Goal: Information Seeking & Learning: Check status

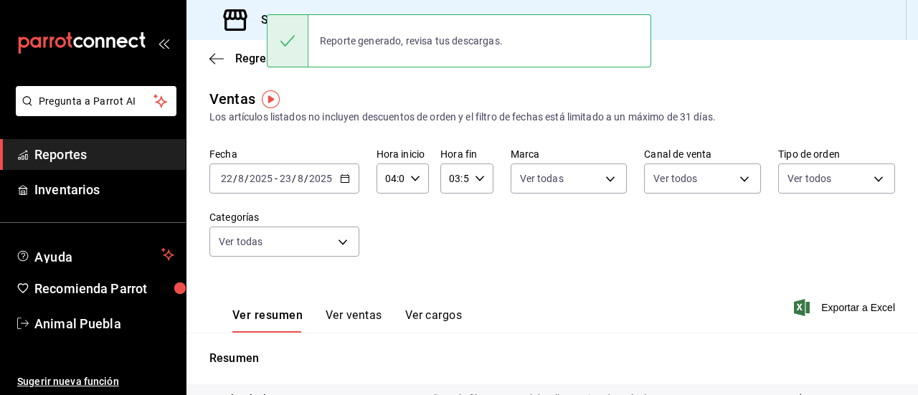
click at [84, 148] on span "Reportes" at bounding box center [104, 154] width 140 height 19
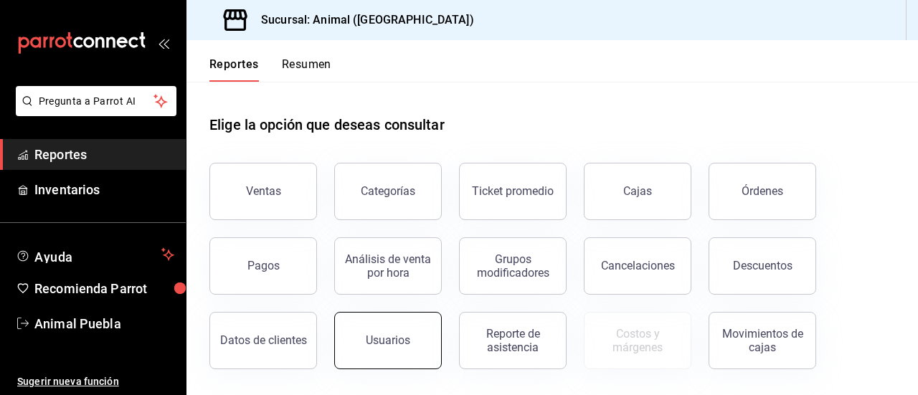
click at [387, 331] on button "Usuarios" at bounding box center [388, 340] width 108 height 57
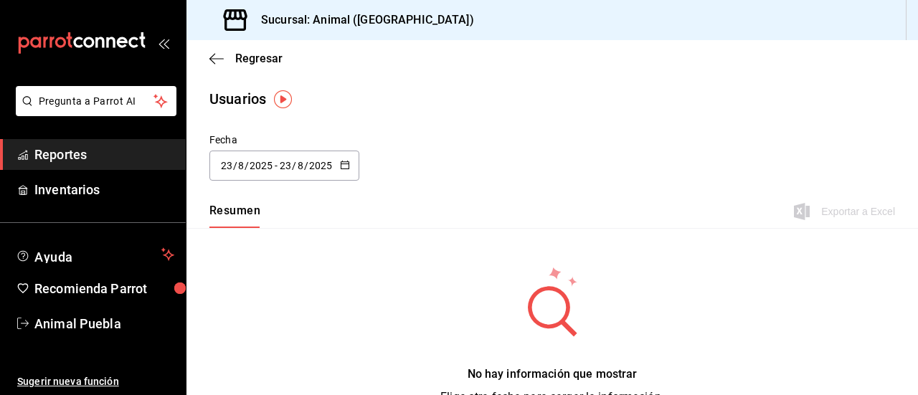
click at [344, 165] on icon "button" at bounding box center [345, 165] width 10 height 10
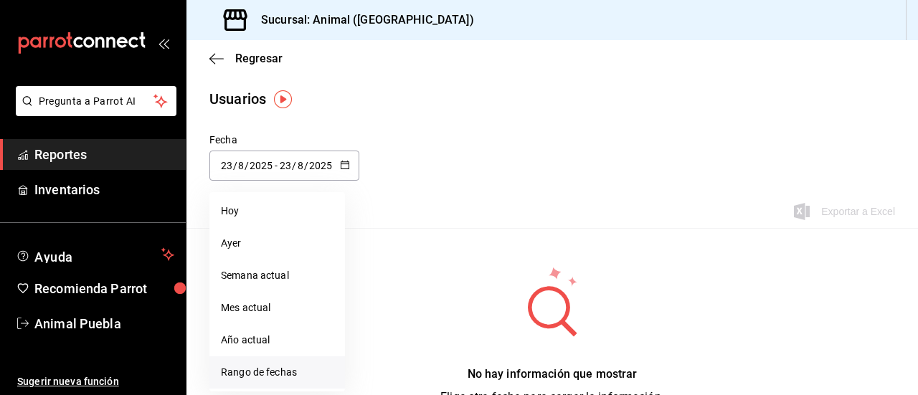
click at [293, 368] on li "Rango de fechas" at bounding box center [277, 372] width 136 height 32
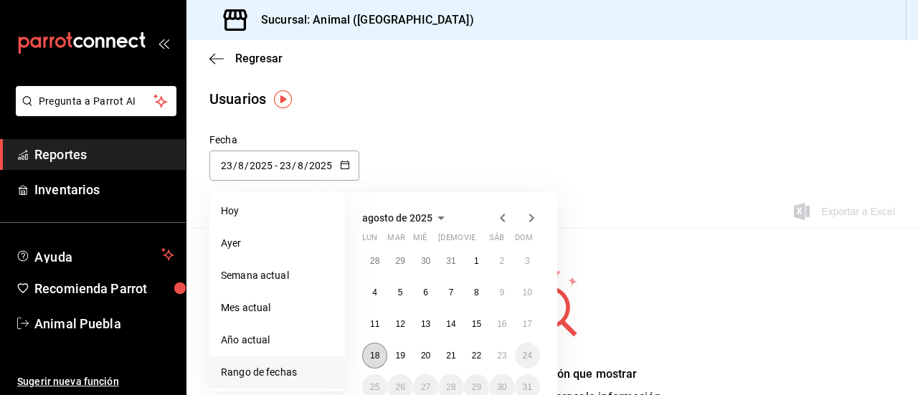
click at [373, 352] on abbr "18" at bounding box center [374, 356] width 9 height 10
click at [496, 359] on button "23" at bounding box center [501, 356] width 25 height 26
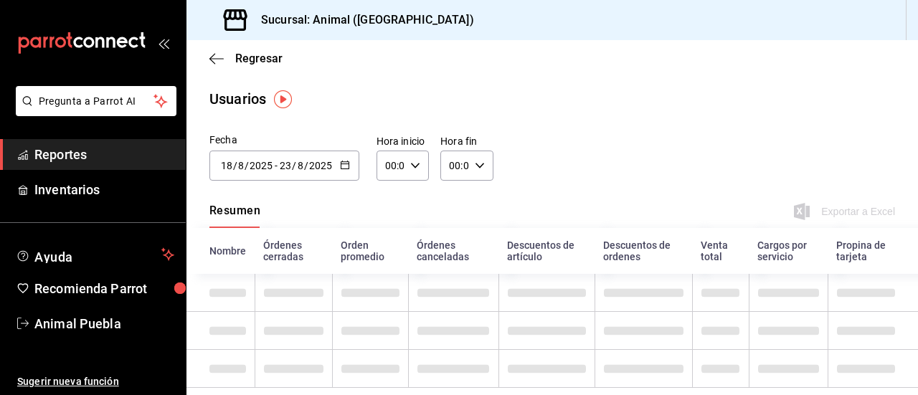
type input "[DATE]"
type input "18"
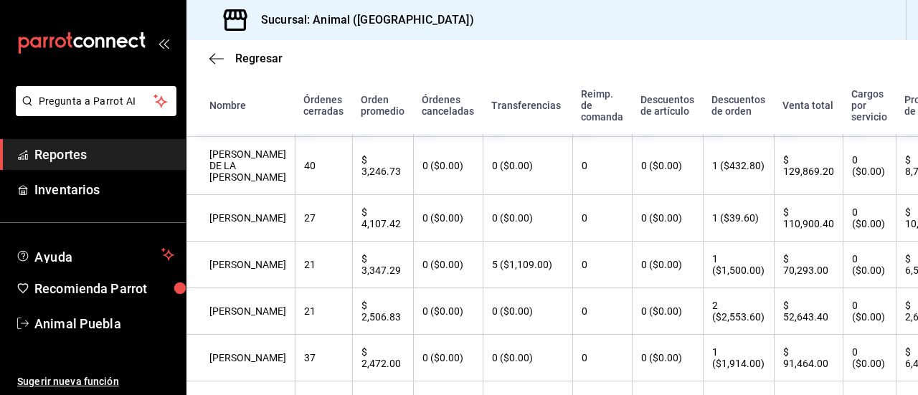
scroll to position [242, 0]
